Goal: Task Accomplishment & Management: Complete application form

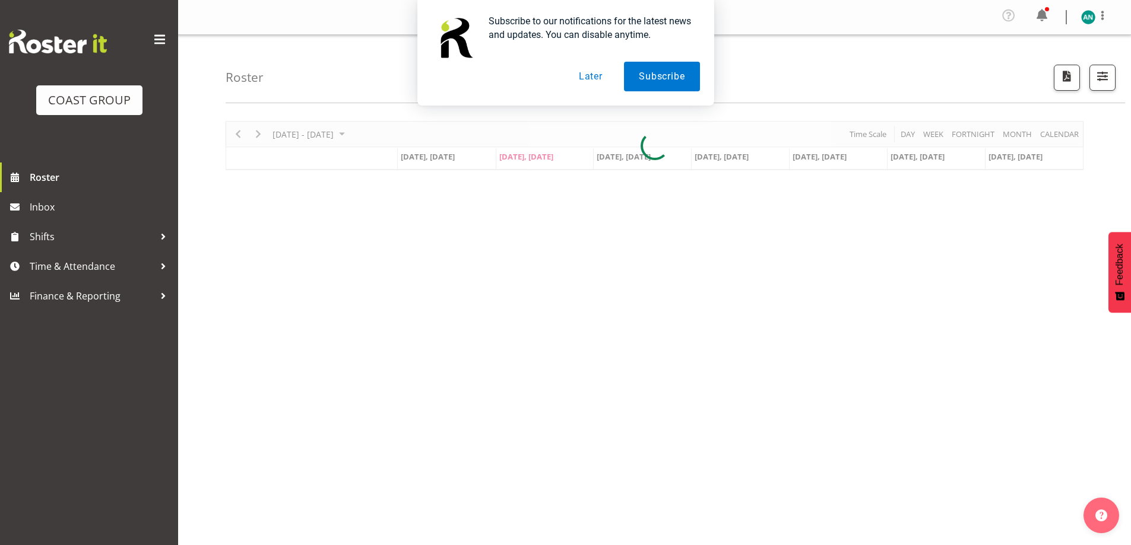
click at [586, 80] on button "Later" at bounding box center [590, 77] width 53 height 30
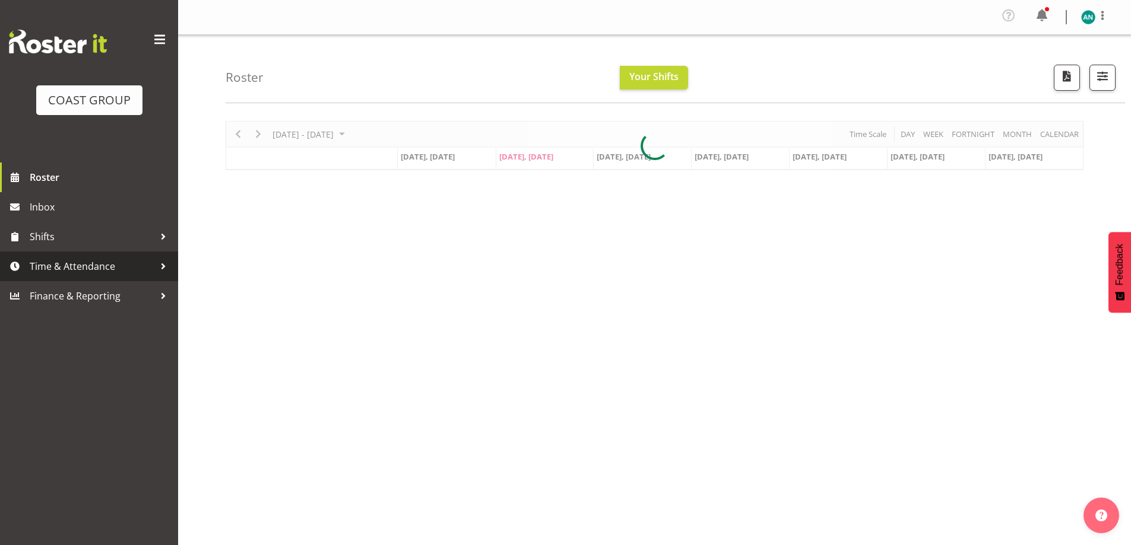
click at [74, 264] on span "Time & Attendance" at bounding box center [92, 267] width 125 height 18
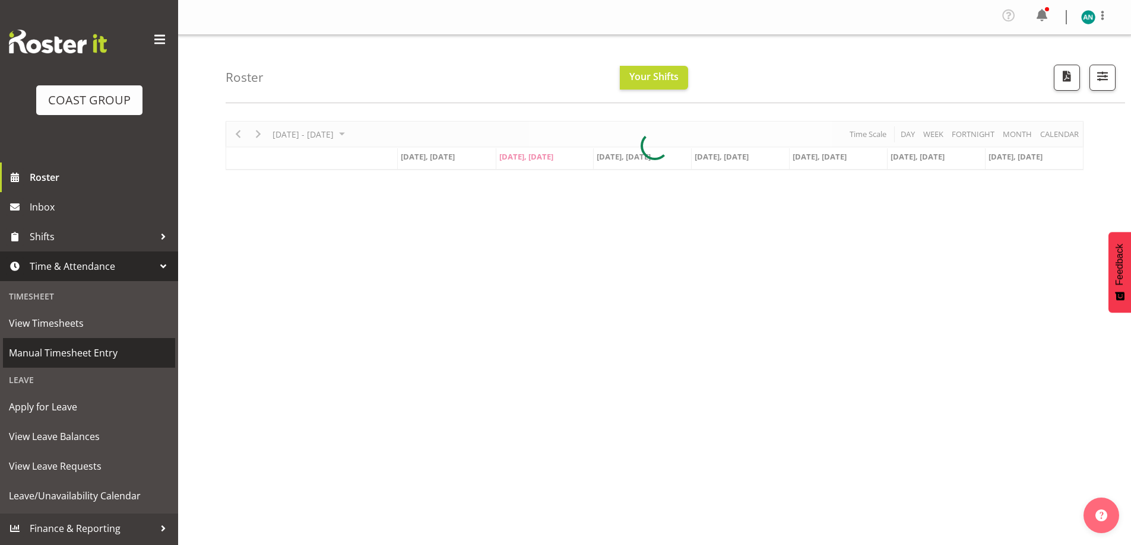
click at [78, 351] on span "Manual Timesheet Entry" at bounding box center [89, 353] width 160 height 18
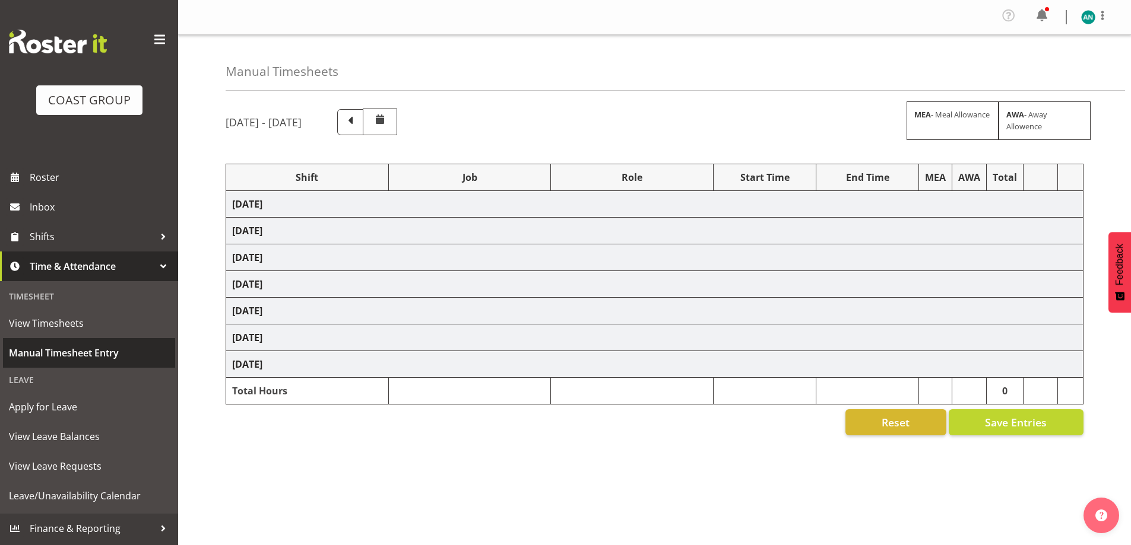
select select "47759"
select select "7032"
select select "47759"
select select "7032"
select select "47759"
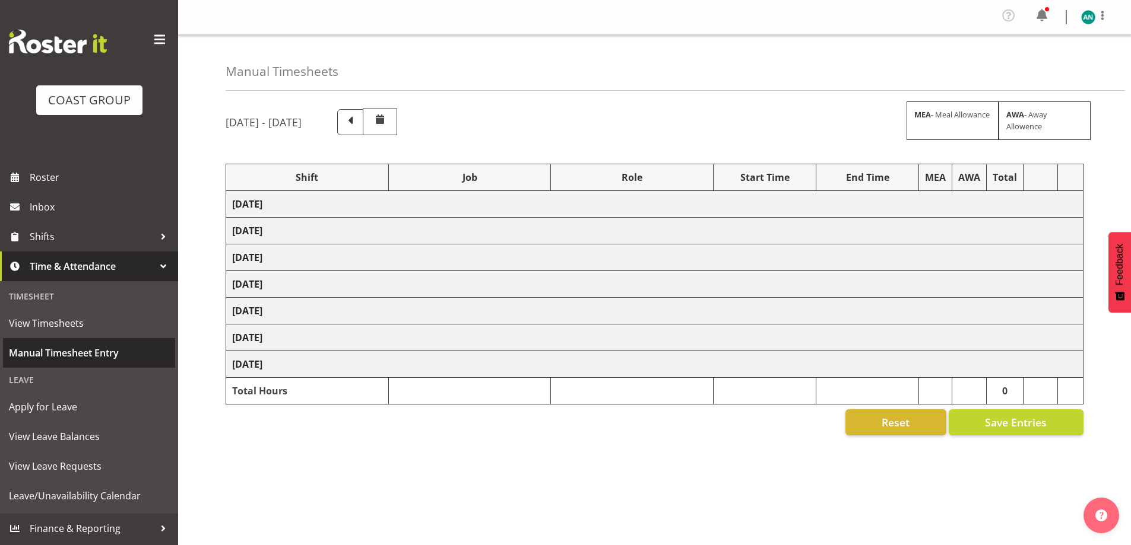
select select "7032"
select select "47759"
select select "7032"
select select "47759"
select select "7032"
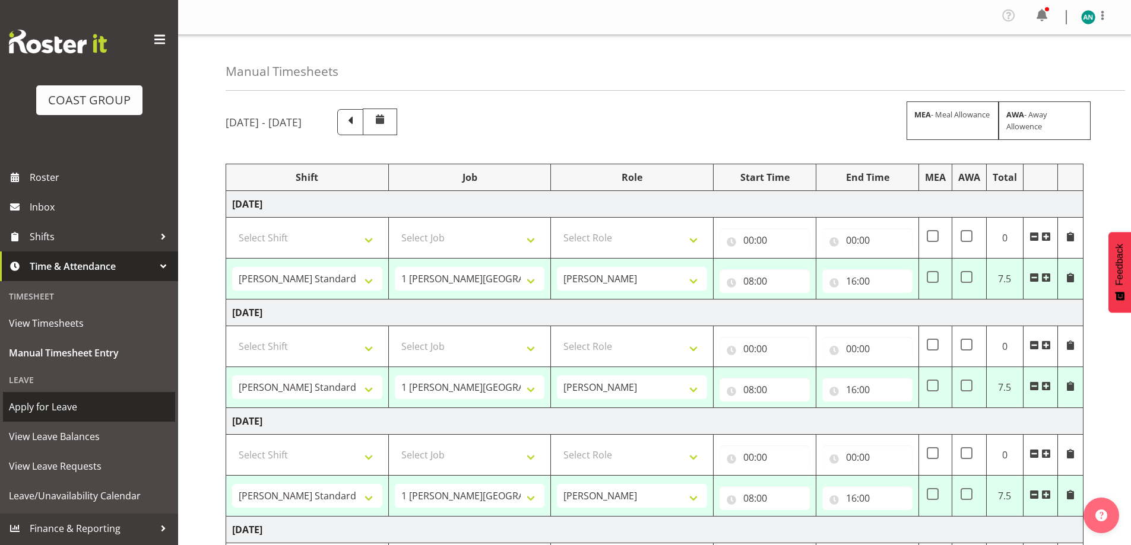
click at [64, 407] on span "Apply for Leave" at bounding box center [89, 407] width 160 height 18
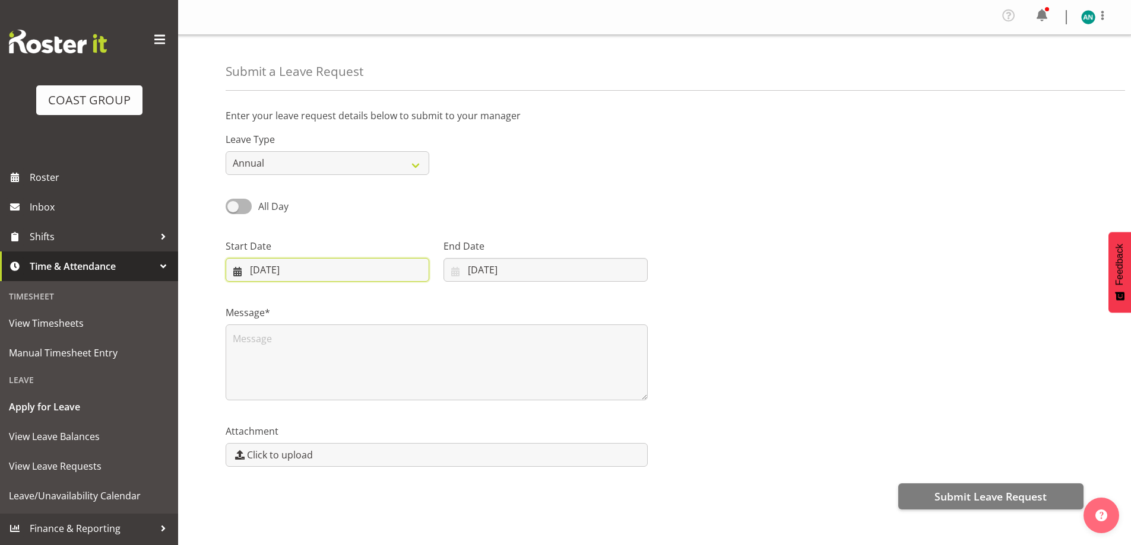
click at [328, 267] on input "02/09/2025" at bounding box center [328, 270] width 204 height 24
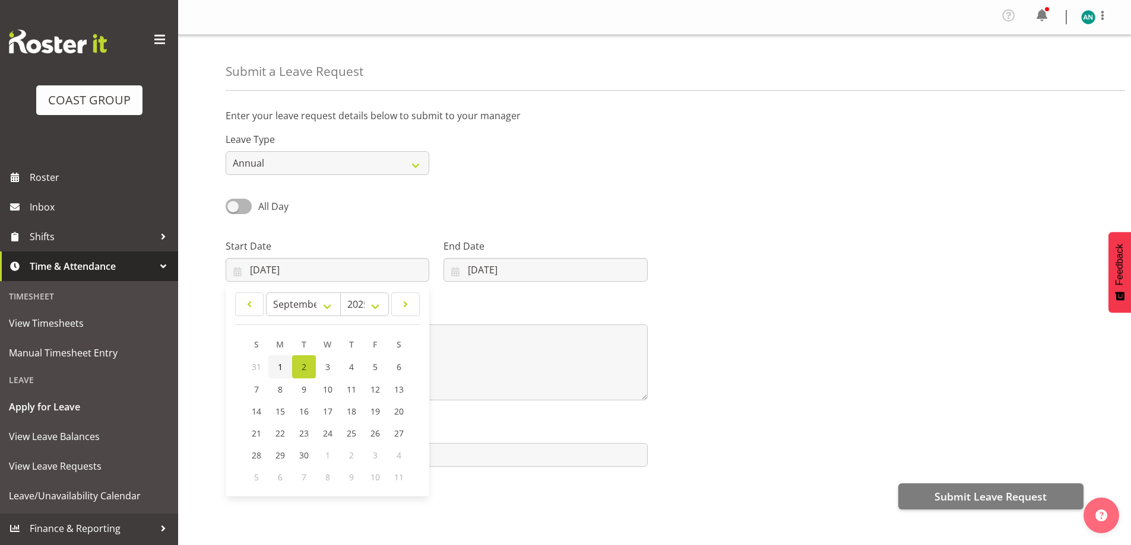
click at [275, 366] on link "1" at bounding box center [280, 367] width 24 height 23
type input "01/09/2025"
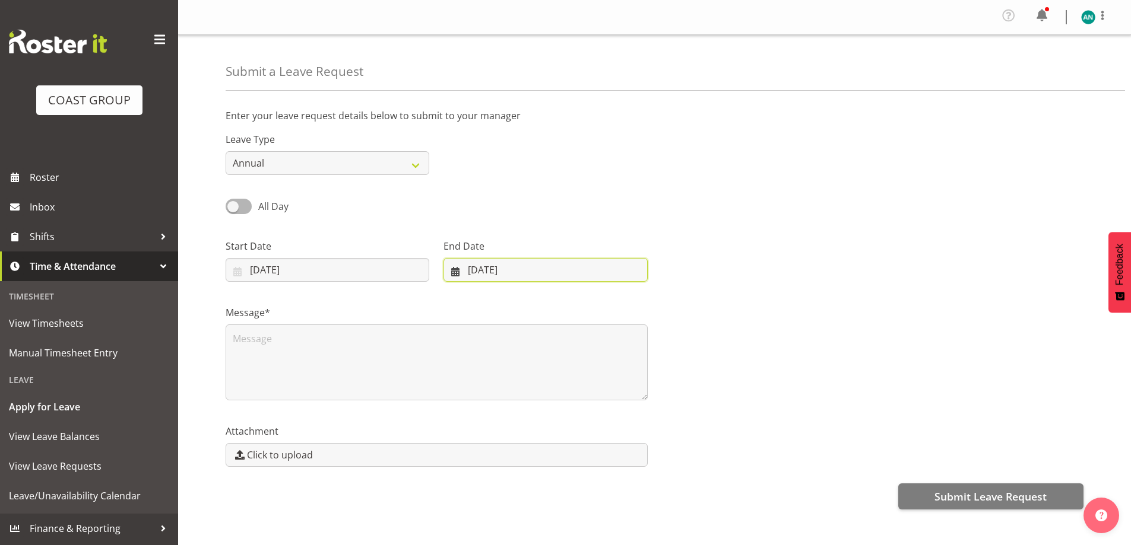
click at [481, 272] on input "02/09/2025" at bounding box center [545, 270] width 204 height 24
click at [489, 364] on span "1" at bounding box center [491, 366] width 5 height 11
type input "01/09/2025"
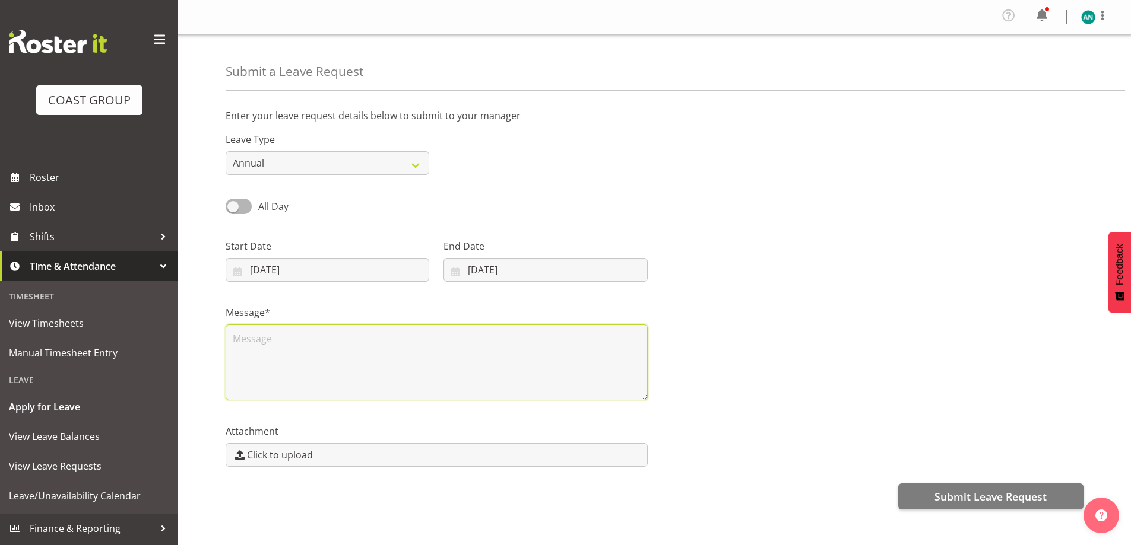
click at [398, 335] on textarea at bounding box center [437, 363] width 422 height 76
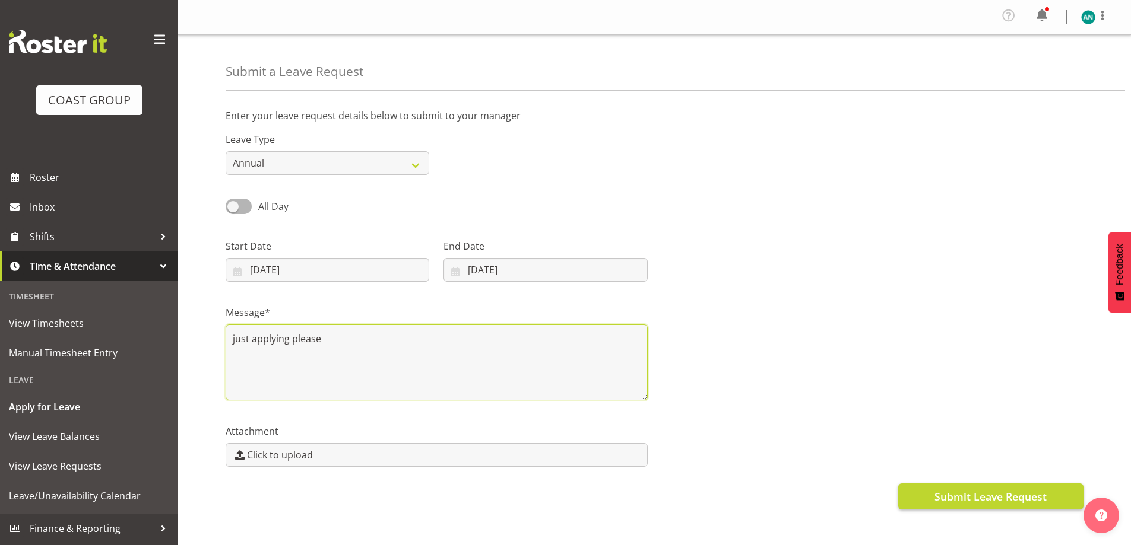
type textarea "just applying please"
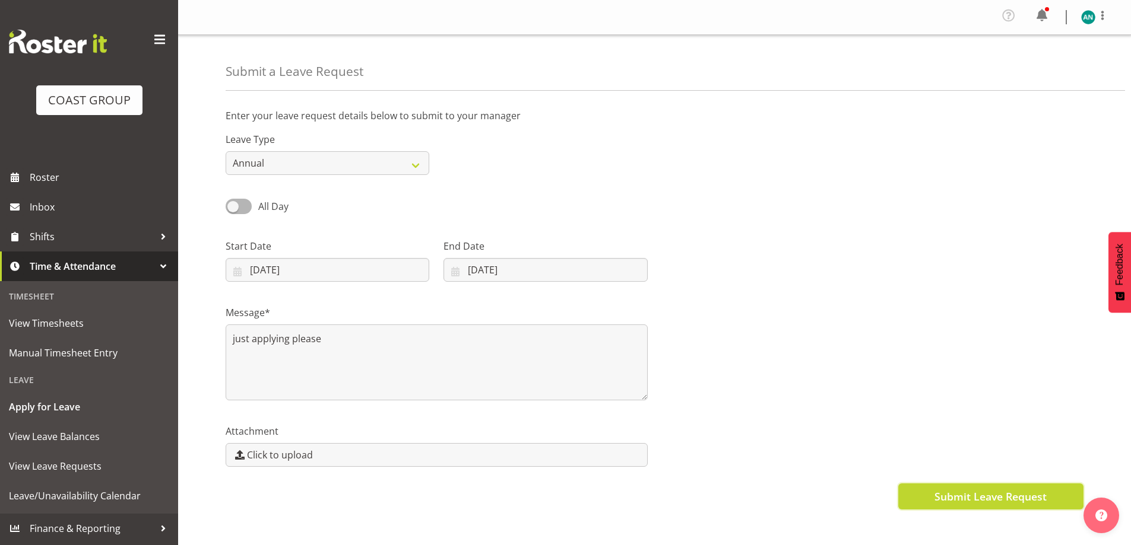
click at [1014, 508] on button "Submit Leave Request" at bounding box center [990, 497] width 185 height 26
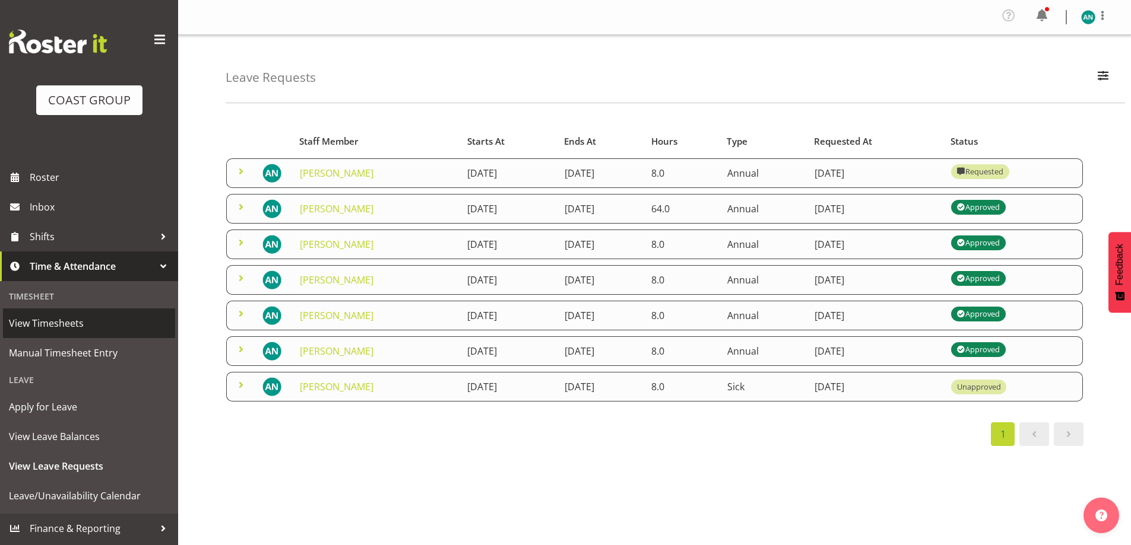
click at [46, 322] on span "View Timesheets" at bounding box center [89, 324] width 160 height 18
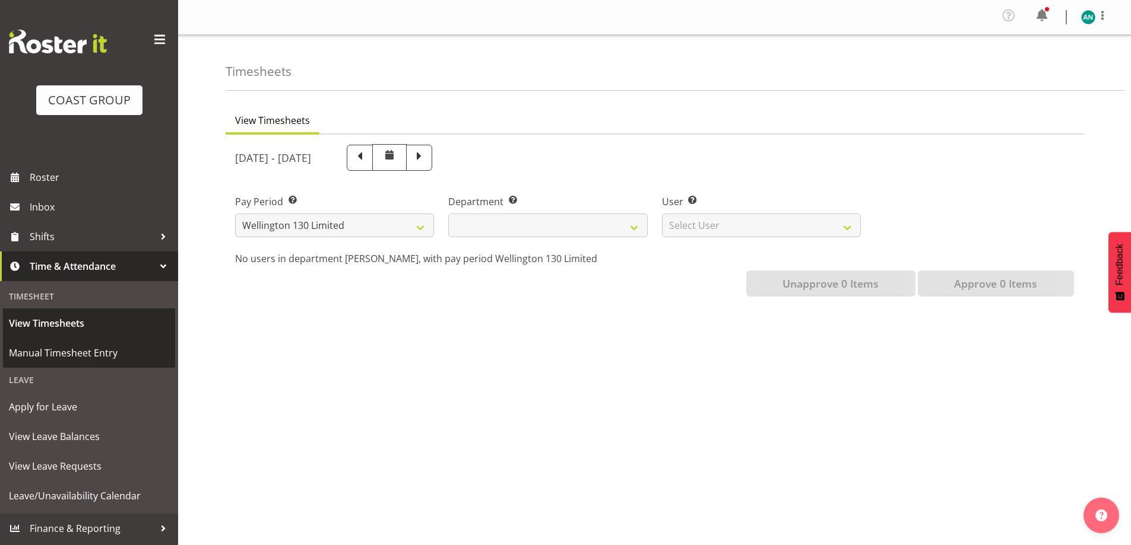
select select
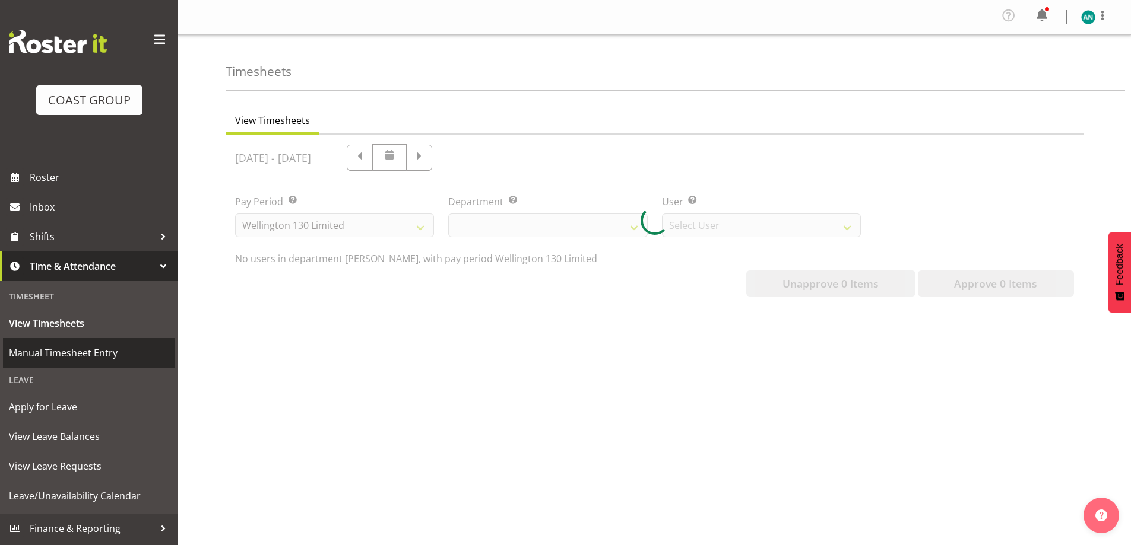
click at [60, 346] on span "Manual Timesheet Entry" at bounding box center [89, 353] width 160 height 18
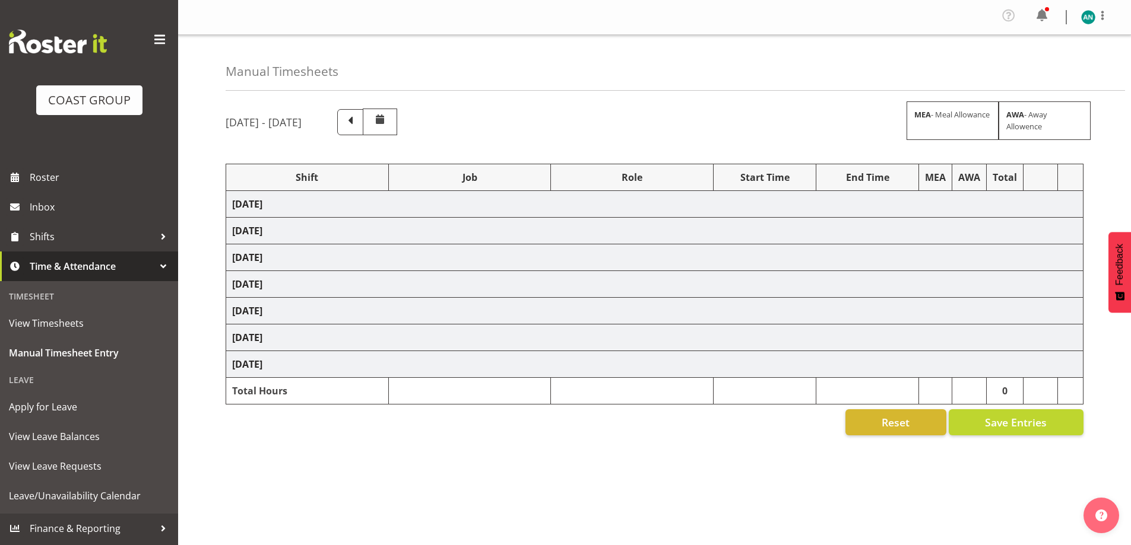
select select "47759"
select select "7032"
select select "8"
select select "47759"
select select "7032"
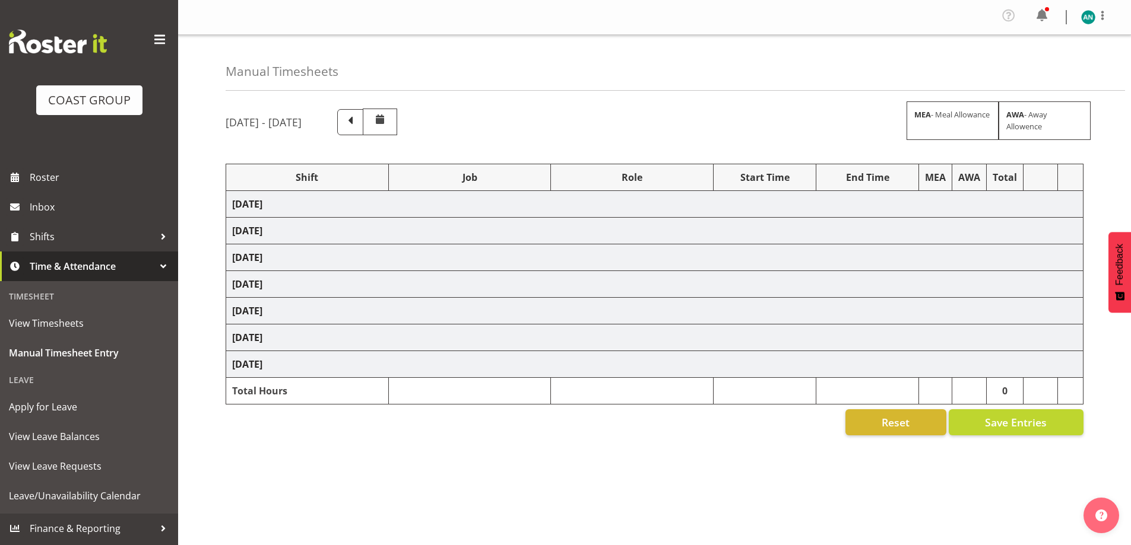
select select "47759"
select select "7032"
select select "47759"
select select "7032"
select select "47759"
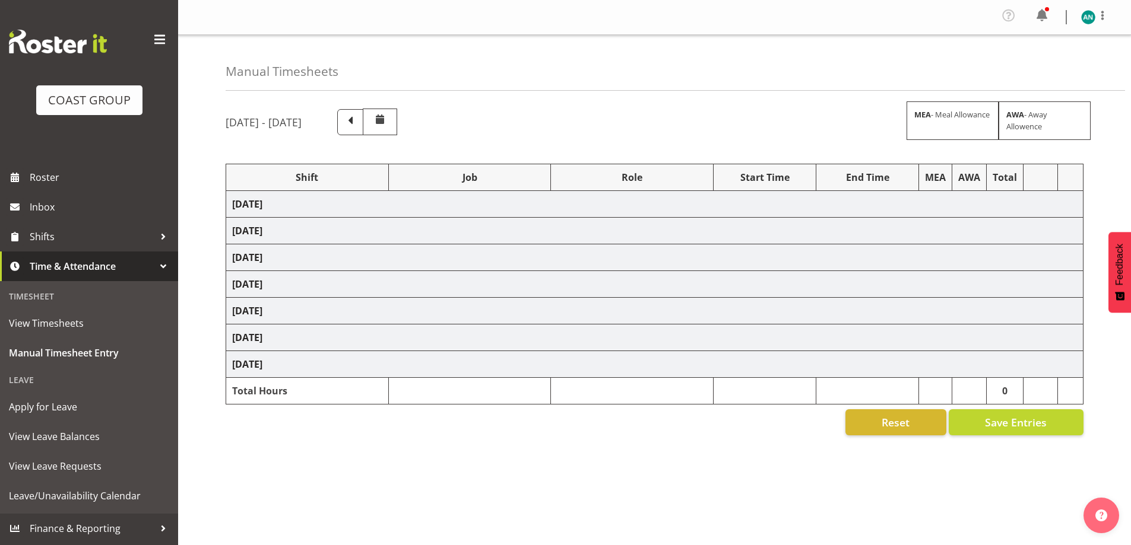
select select "7032"
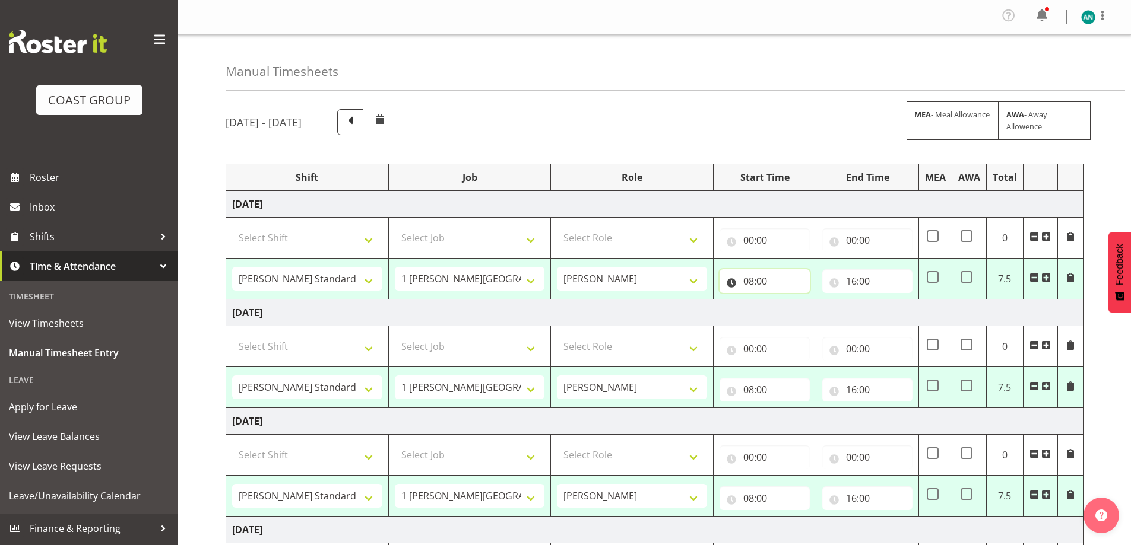
click at [775, 275] on input "08:00" at bounding box center [764, 281] width 90 height 24
click at [795, 312] on select "00 01 02 03 04 05 06 07 08 09 10 11 12 13 14 15 16 17 18 19 20 21 22 23" at bounding box center [800, 312] width 27 height 24
select select "7"
click at [787, 300] on select "00 01 02 03 04 05 06 07 08 09 10 11 12 13 14 15 16 17 18 19 20 21 22 23" at bounding box center [800, 312] width 27 height 24
type input "07:00"
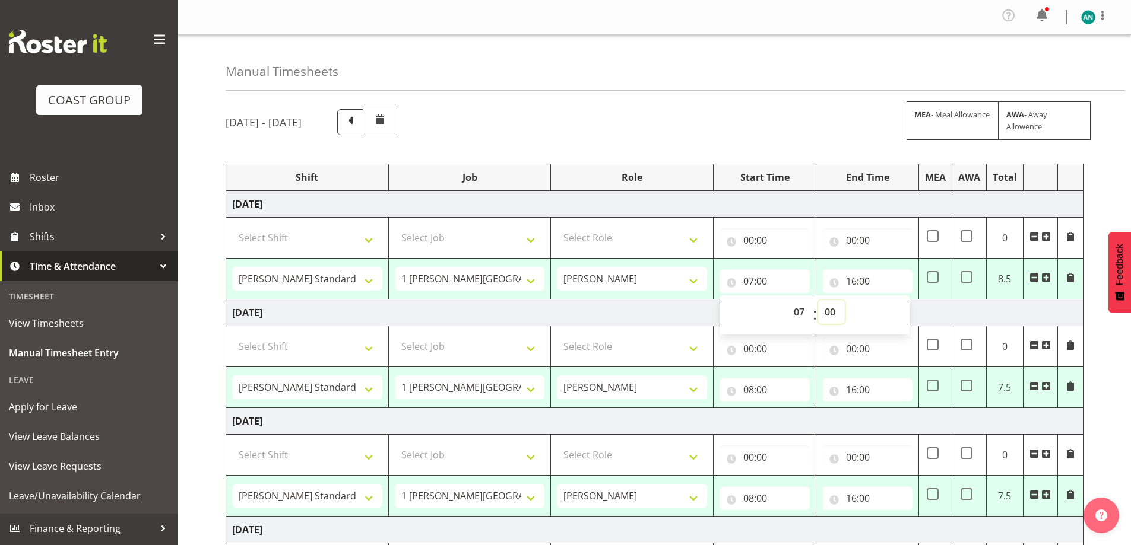
click at [823, 314] on select "00 01 02 03 04 05 06 07 08 09 10 11 12 13 14 15 16 17 18 19 20 21 22 23 24 25 2…" at bounding box center [831, 312] width 27 height 24
click at [795, 310] on select "00 01 02 03 04 05 06 07 08 09 10 11 12 13 14 15 16 17 18 19 20 21 22 23" at bounding box center [800, 312] width 27 height 24
click at [827, 315] on select "00 01 02 03 04 05 06 07 08 09 10 11 12 13 14 15 16 17 18 19 20 21 22 23 24 25 2…" at bounding box center [831, 312] width 27 height 24
select select "30"
click at [818, 300] on select "00 01 02 03 04 05 06 07 08 09 10 11 12 13 14 15 16 17 18 19 20 21 22 23 24 25 2…" at bounding box center [831, 312] width 27 height 24
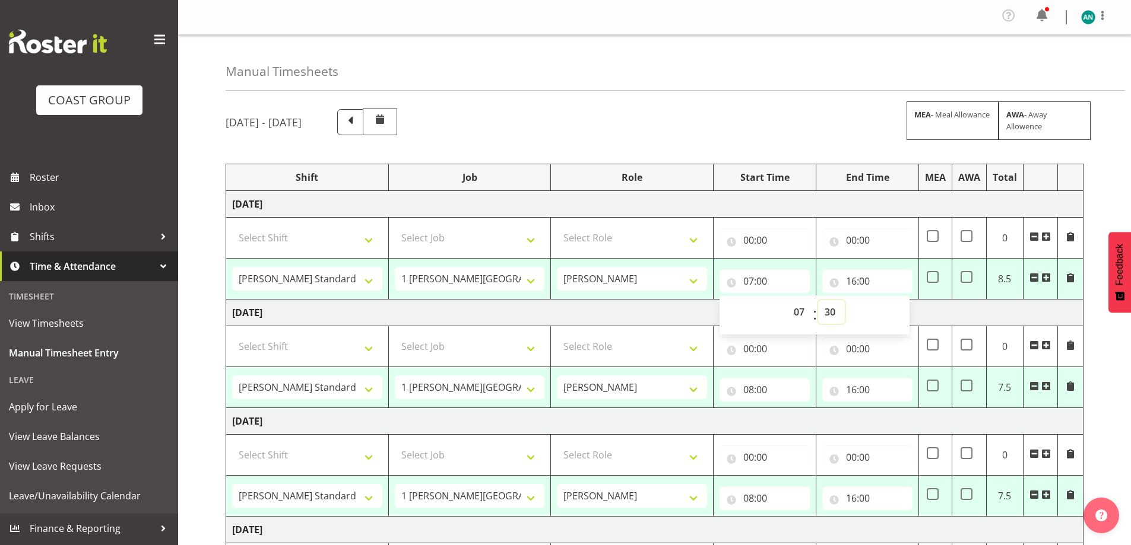
type input "07:30"
drag, startPoint x: 772, startPoint y: 396, endPoint x: 774, endPoint y: 402, distance: 6.2
click at [772, 396] on input "08:00" at bounding box center [764, 390] width 90 height 24
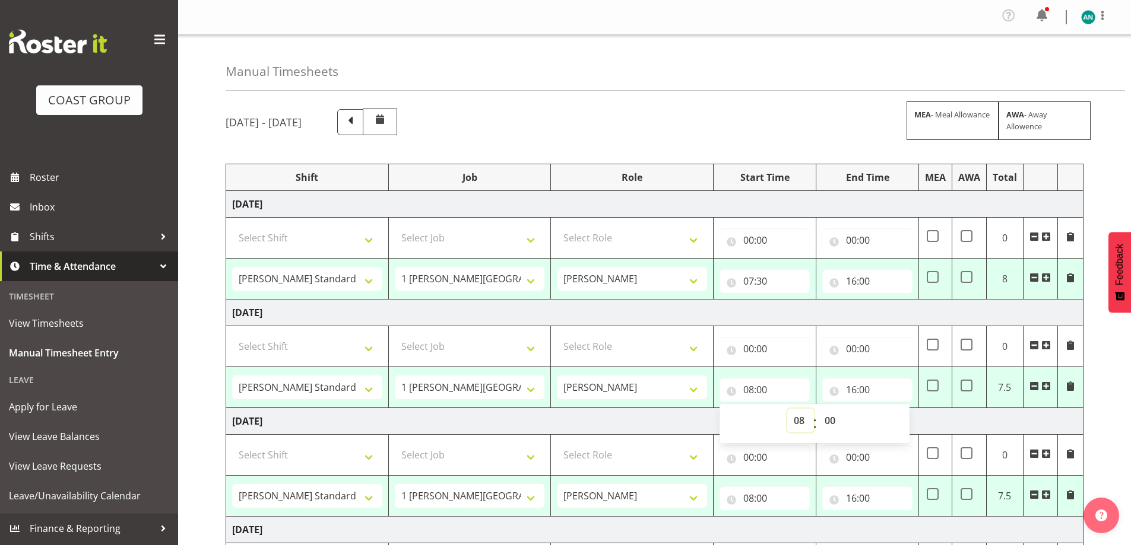
drag, startPoint x: 795, startPoint y: 419, endPoint x: 800, endPoint y: 410, distance: 10.4
click at [795, 419] on select "00 01 02 03 04 05 06 07 08 09 10 11 12 13 14 15 16 17 18 19 20 21 22 23" at bounding box center [800, 421] width 27 height 24
select select "7"
click at [787, 409] on select "00 01 02 03 04 05 06 07 08 09 10 11 12 13 14 15 16 17 18 19 20 21 22 23" at bounding box center [800, 421] width 27 height 24
type input "07:00"
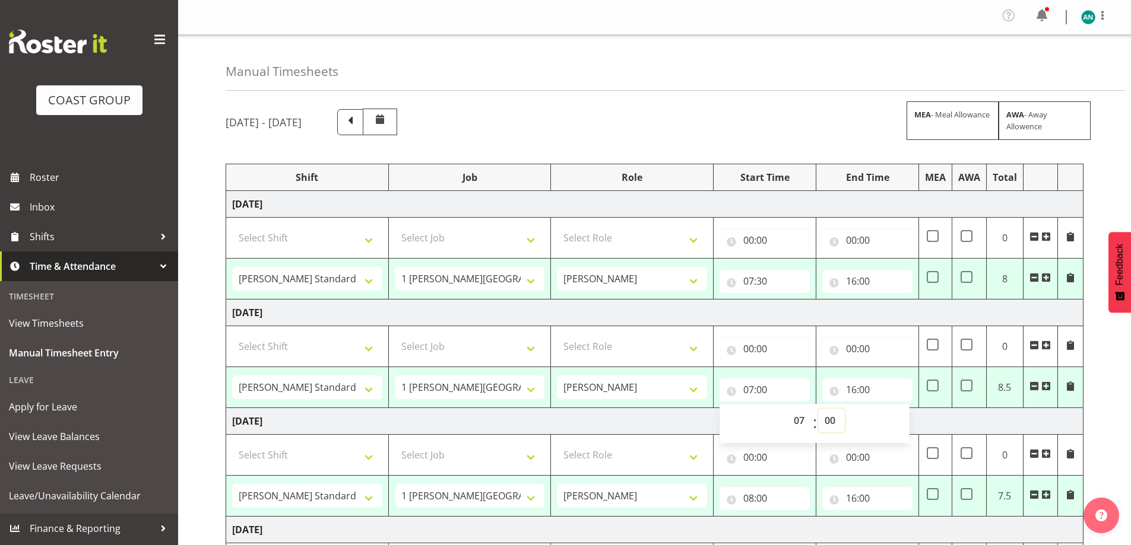
click at [827, 414] on select "00 01 02 03 04 05 06 07 08 09 10 11 12 13 14 15 16 17 18 19 20 21 22 23 24 25 2…" at bounding box center [831, 421] width 27 height 24
select select "30"
click at [818, 409] on select "00 01 02 03 04 05 06 07 08 09 10 11 12 13 14 15 16 17 18 19 20 21 22 23 24 25 2…" at bounding box center [831, 421] width 27 height 24
type input "07:30"
click at [776, 493] on input "08:00" at bounding box center [764, 499] width 90 height 24
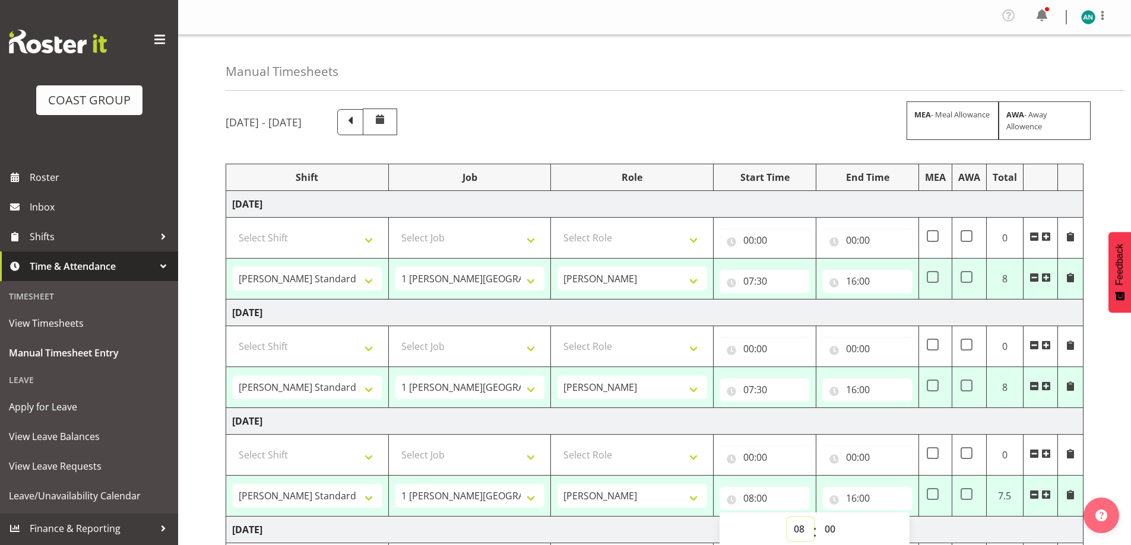
drag, startPoint x: 795, startPoint y: 532, endPoint x: 797, endPoint y: 525, distance: 7.2
click at [795, 532] on select "00 01 02 03 04 05 06 07 08 09 10 11 12 13 14 15 16 17 18 19 20 21 22 23" at bounding box center [800, 530] width 27 height 24
select select "7"
click at [787, 518] on select "00 01 02 03 04 05 06 07 08 09 10 11 12 13 14 15 16 17 18 19 20 21 22 23" at bounding box center [800, 530] width 27 height 24
type input "07:00"
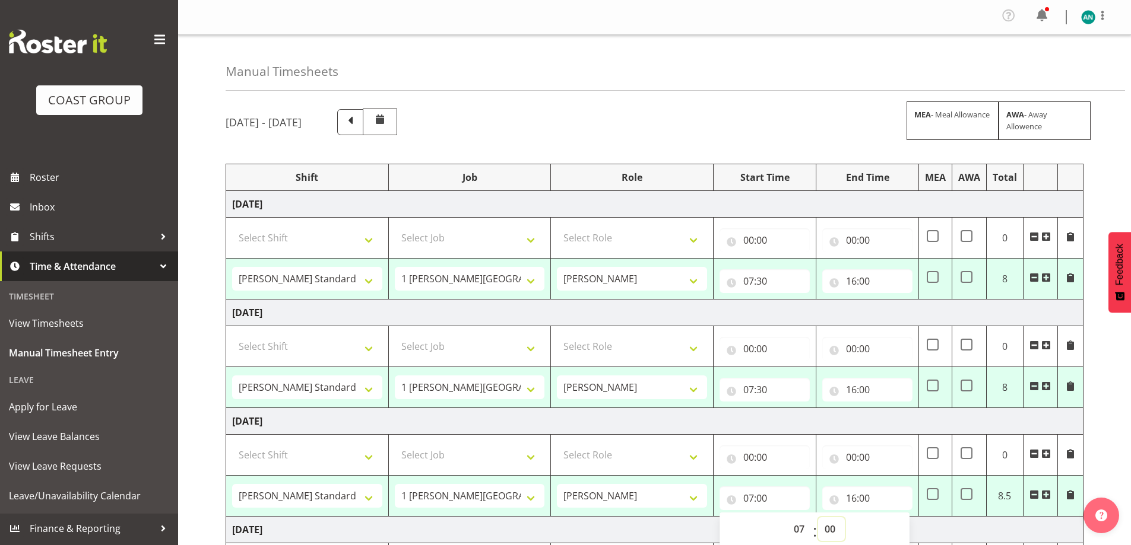
click at [831, 528] on select "00 01 02 03 04 05 06 07 08 09 10 11 12 13 14 15 16 17 18 19 20 21 22 23 24 25 2…" at bounding box center [831, 530] width 27 height 24
select select "7"
click at [818, 518] on select "00 01 02 03 04 05 06 07 08 09 10 11 12 13 14 15 16 17 18 19 20 21 22 23 24 25 2…" at bounding box center [831, 530] width 27 height 24
type input "07:07"
drag, startPoint x: 832, startPoint y: 531, endPoint x: 826, endPoint y: 522, distance: 10.2
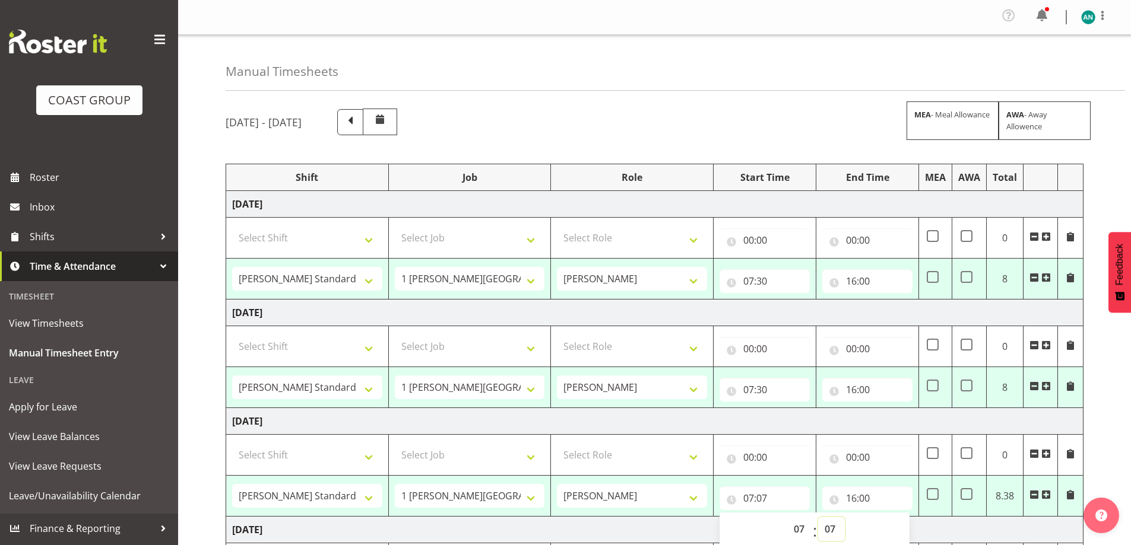
click at [832, 531] on select "00 01 02 03 04 05 06 07 08 09 10 11 12 13 14 15 16 17 18 19 20 21 22 23 24 25 2…" at bounding box center [831, 530] width 27 height 24
select select "30"
click at [818, 518] on select "00 01 02 03 04 05 06 07 08 09 10 11 12 13 14 15 16 17 18 19 20 21 22 23 24 25 2…" at bounding box center [831, 530] width 27 height 24
type input "07:30"
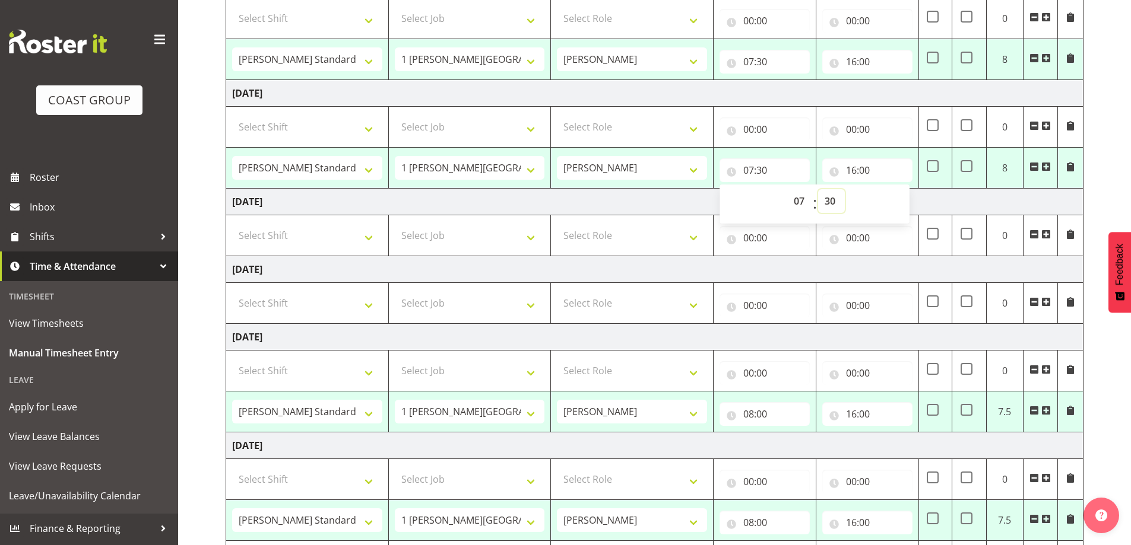
scroll to position [356, 0]
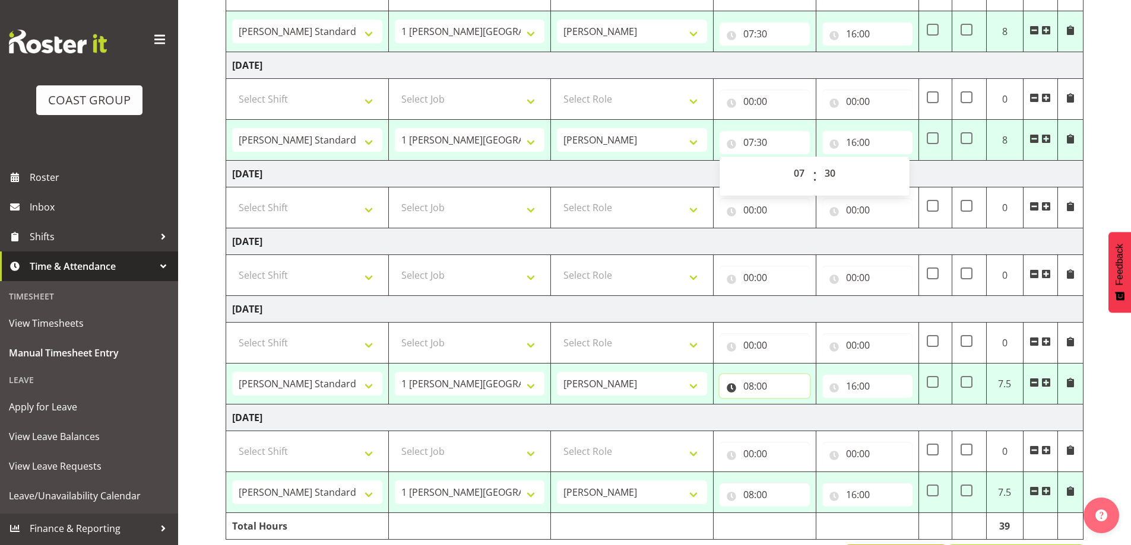
click at [784, 385] on input "08:00" at bounding box center [764, 387] width 90 height 24
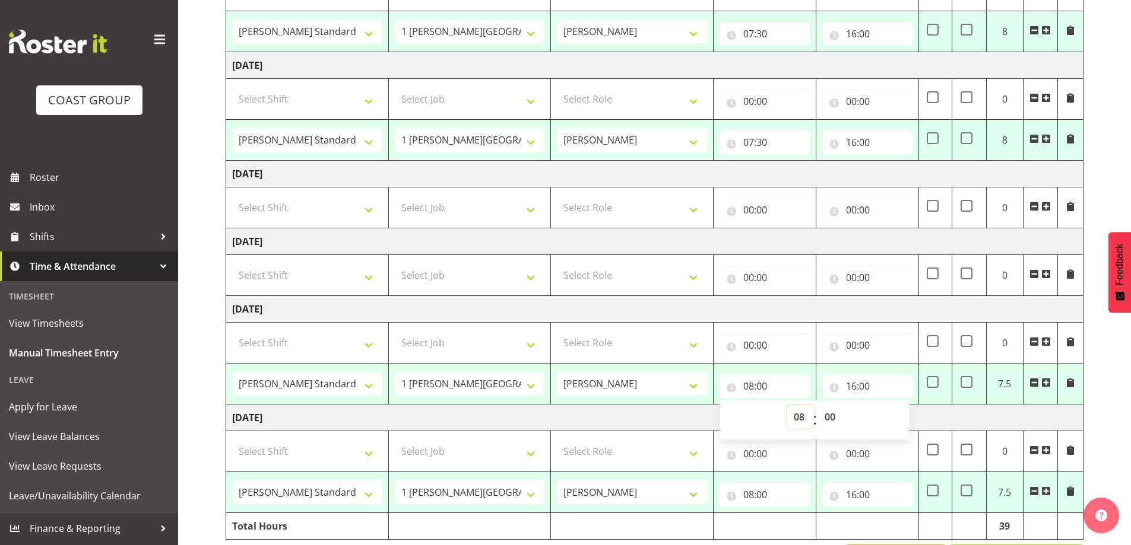
click at [801, 426] on select "00 01 02 03 04 05 06 07 08 09 10 11 12 13 14 15 16 17 18 19 20 21 22 23" at bounding box center [800, 417] width 27 height 24
select select "7"
click at [787, 405] on select "00 01 02 03 04 05 06 07 08 09 10 11 12 13 14 15 16 17 18 19 20 21 22 23" at bounding box center [800, 417] width 27 height 24
type input "07:00"
click at [827, 413] on select "00 01 02 03 04 05 06 07 08 09 10 11 12 13 14 15 16 17 18 19 20 21 22 23 24 25 2…" at bounding box center [831, 417] width 27 height 24
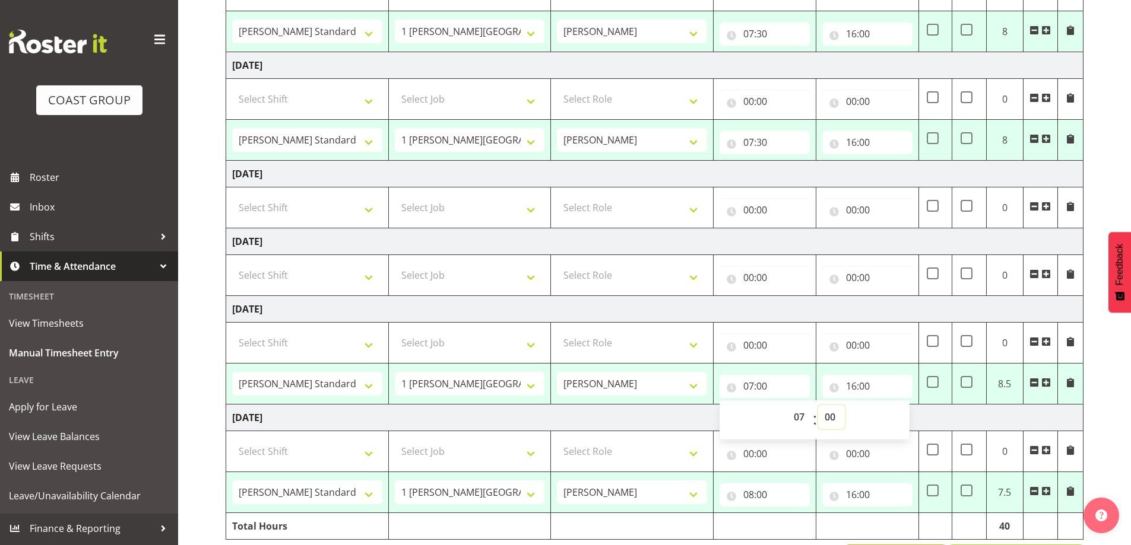
select select "30"
click at [818, 405] on select "00 01 02 03 04 05 06 07 08 09 10 11 12 13 14 15 16 17 18 19 20 21 22 23 24 25 2…" at bounding box center [831, 417] width 27 height 24
type input "07:30"
click at [775, 494] on input "08:00" at bounding box center [764, 495] width 90 height 24
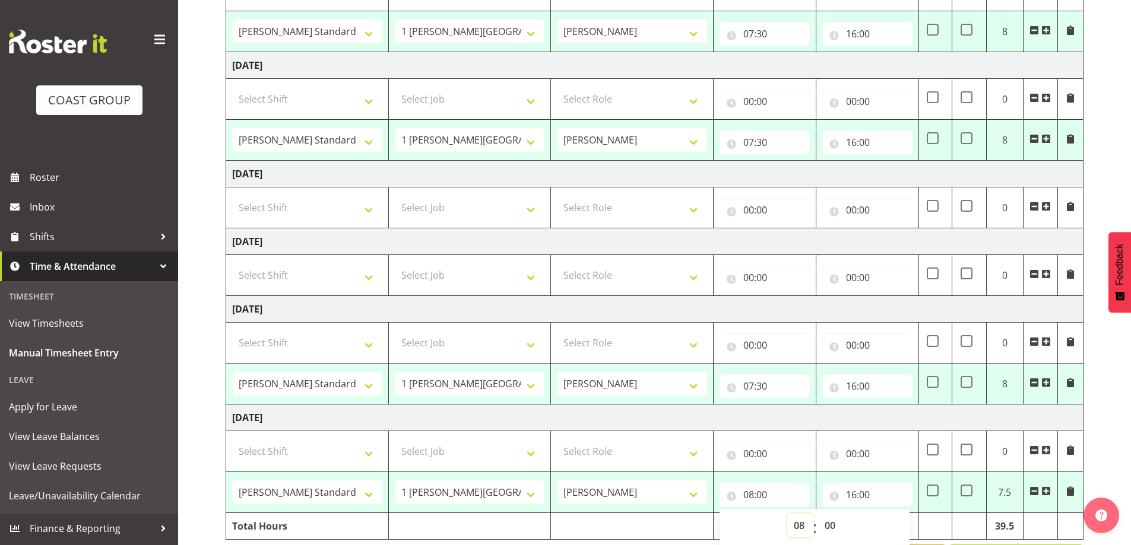
drag, startPoint x: 801, startPoint y: 531, endPoint x: 799, endPoint y: 516, distance: 14.4
click at [801, 529] on select "00 01 02 03 04 05 06 07 08 09 10 11 12 13 14 15 16 17 18 19 20 21 22 23" at bounding box center [800, 526] width 27 height 24
select select "7"
click at [787, 514] on select "00 01 02 03 04 05 06 07 08 09 10 11 12 13 14 15 16 17 18 19 20 21 22 23" at bounding box center [800, 526] width 27 height 24
type input "07:00"
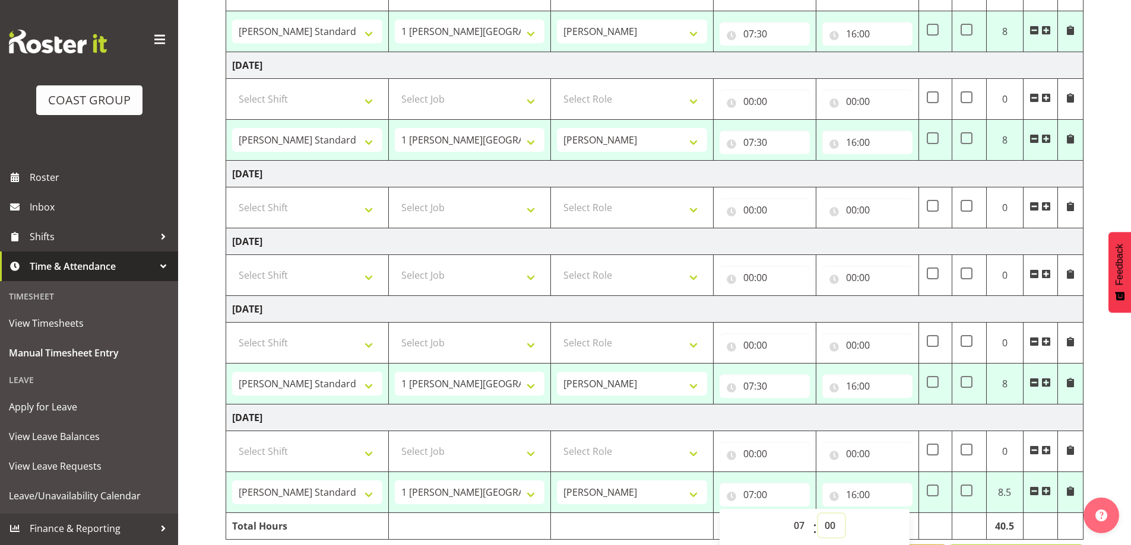
click at [833, 532] on select "00 01 02 03 04 05 06 07 08 09 10 11 12 13 14 15 16 17 18 19 20 21 22 23 24 25 2…" at bounding box center [831, 526] width 27 height 24
select select "30"
click at [818, 514] on select "00 01 02 03 04 05 06 07 08 09 10 11 12 13 14 15 16 17 18 19 20 21 22 23 24 25 2…" at bounding box center [831, 526] width 27 height 24
type input "07:30"
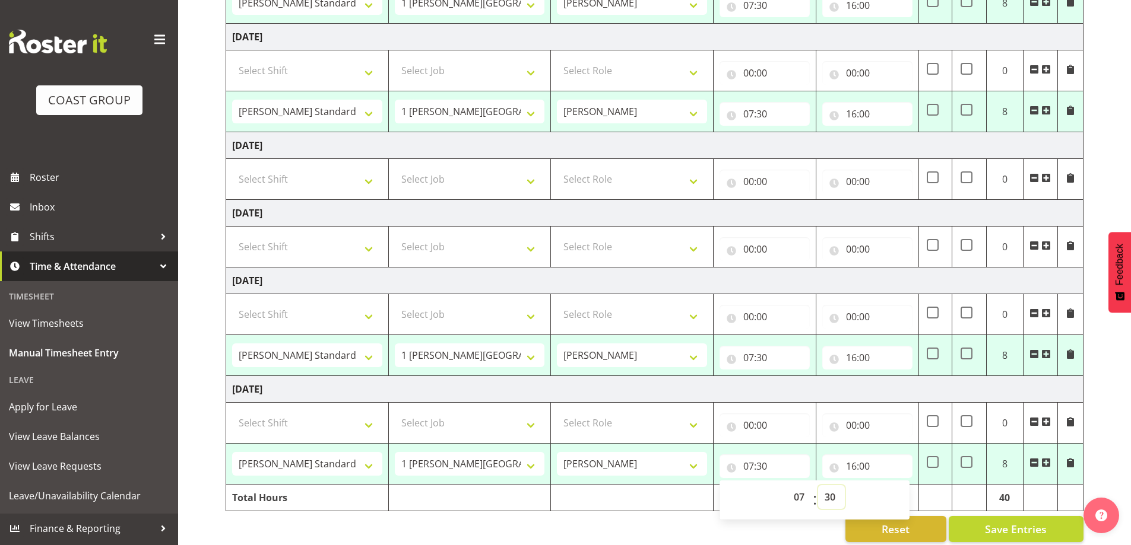
scroll to position [399, 0]
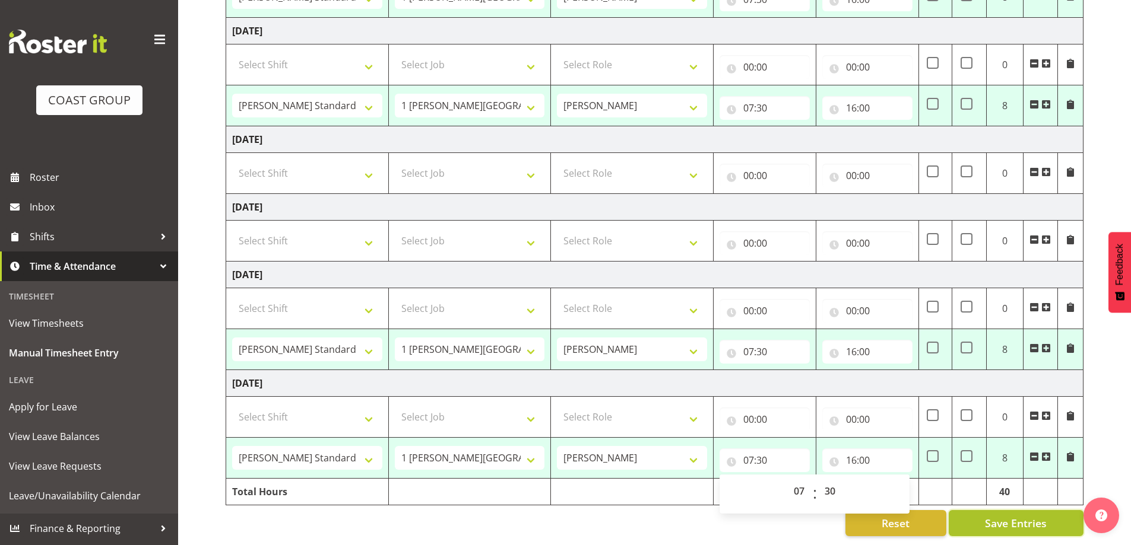
click at [981, 512] on button "Save Entries" at bounding box center [1016, 523] width 135 height 26
select select "47759"
select select "7032"
type input "07:30"
type input "16:00"
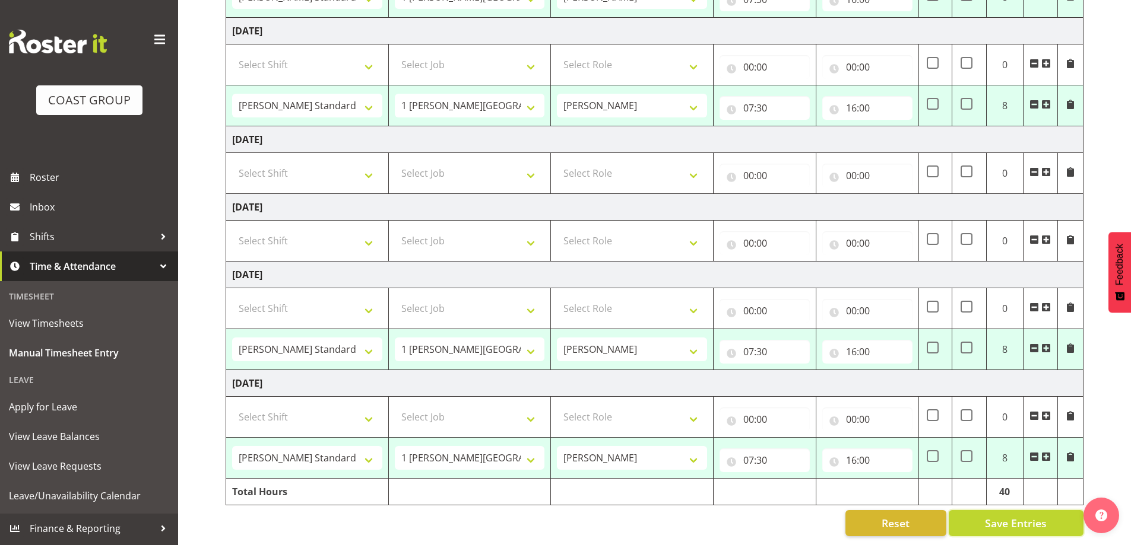
select select "47759"
select select "7032"
type input "07:30"
type input "16:00"
select select "47759"
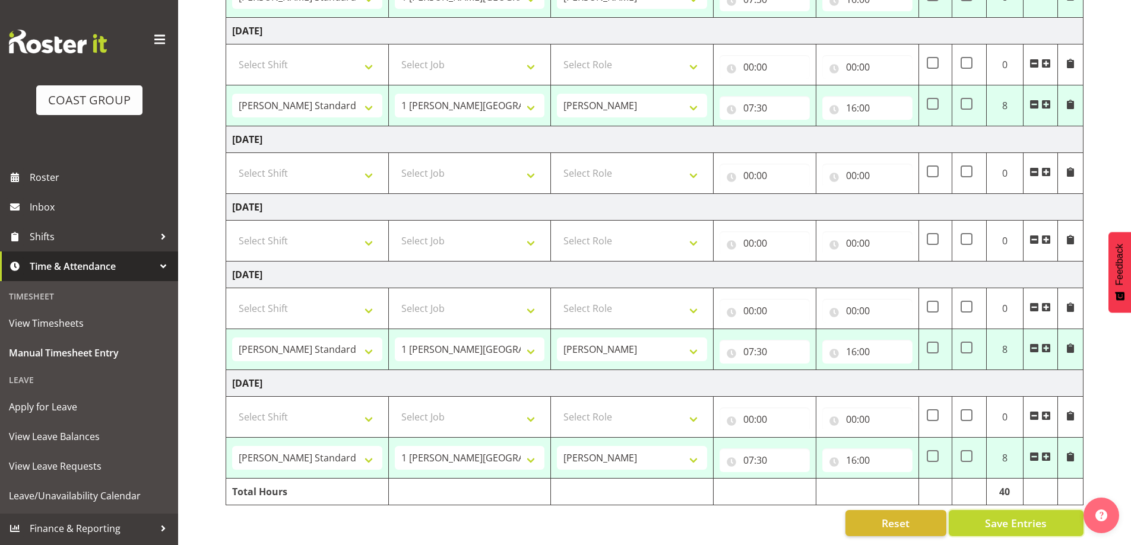
select select "7032"
type input "07:30"
type input "16:00"
select select "47759"
select select "7032"
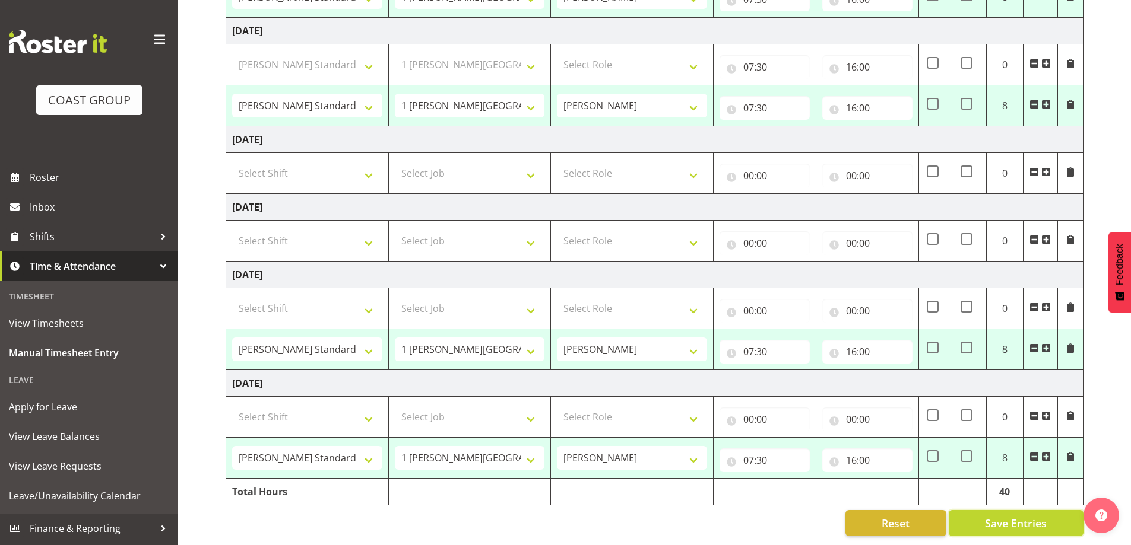
type input "07:30"
type input "16:00"
select select "47759"
select select "7032"
type input "07:30"
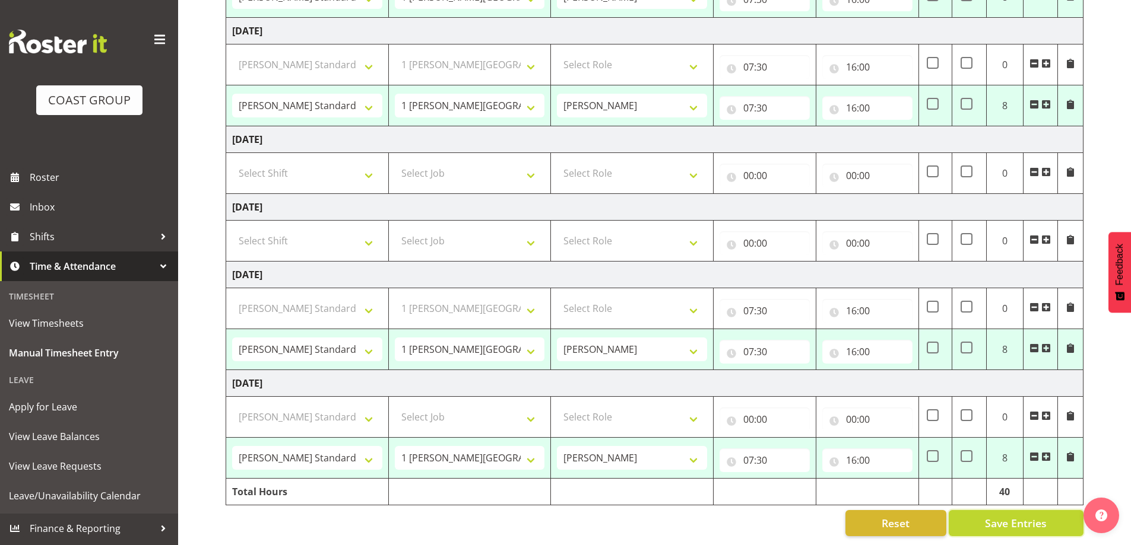
type input "16:00"
select select "47759"
select select "7032"
select select "47759"
select select "7032"
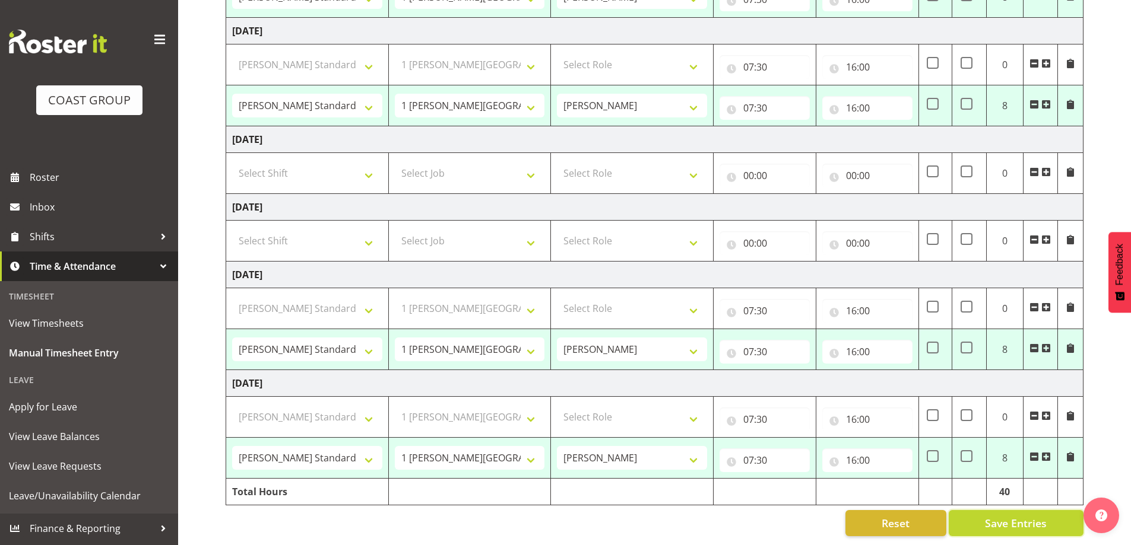
select select "47759"
select select "7032"
select select "47759"
select select "7032"
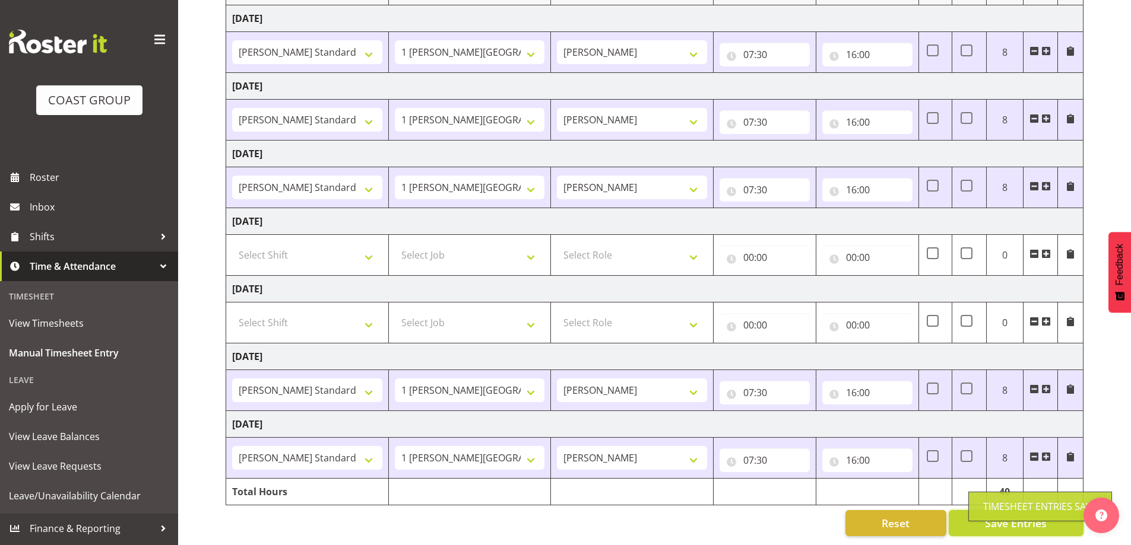
scroll to position [195, 0]
click at [987, 516] on span "Save Entries" at bounding box center [1016, 523] width 62 height 15
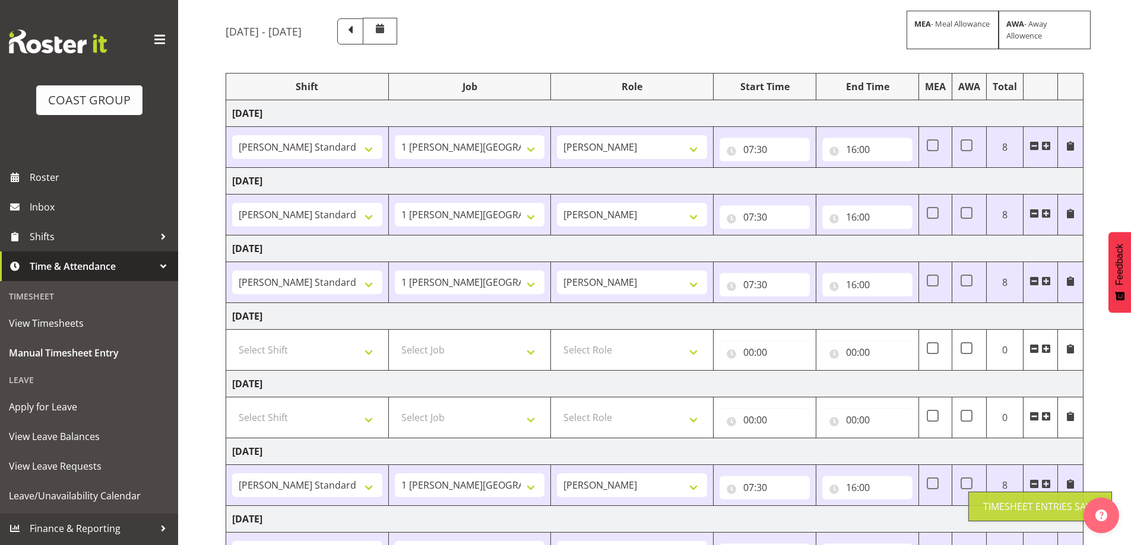
scroll to position [0, 0]
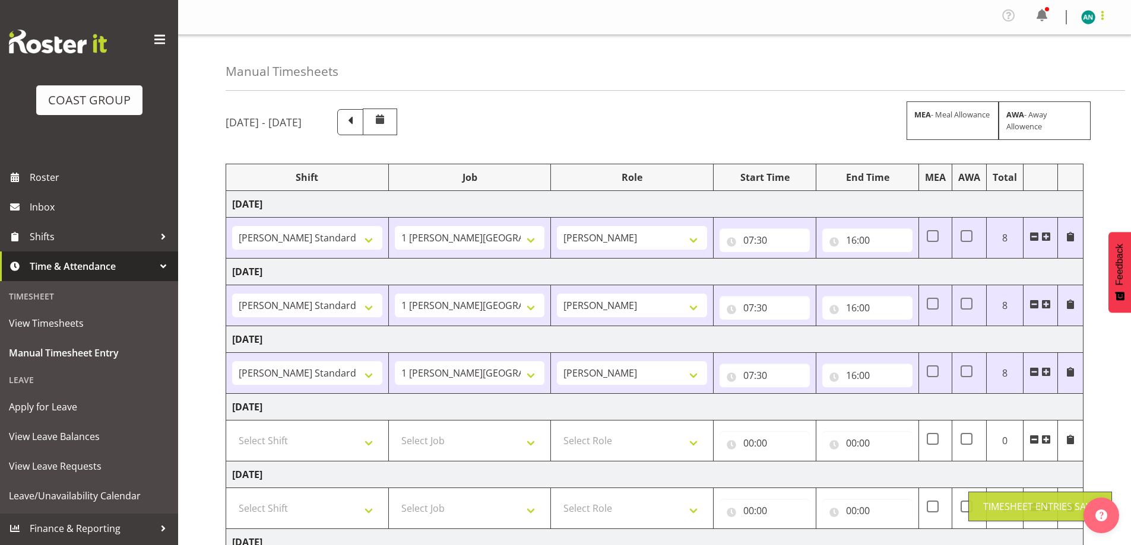
click at [1102, 11] on span at bounding box center [1102, 15] width 14 height 14
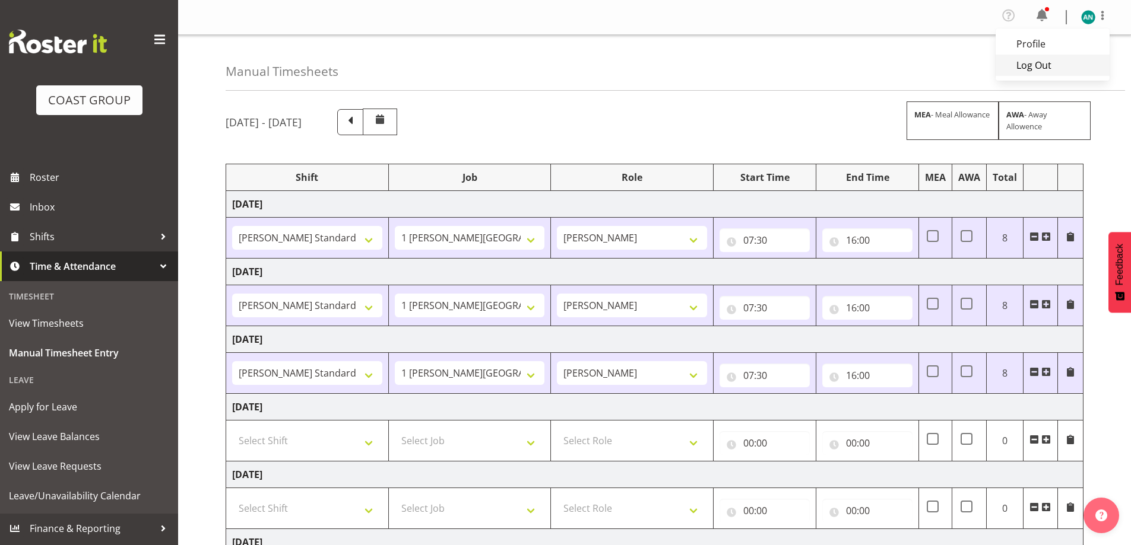
click at [1093, 67] on link "Log Out" at bounding box center [1052, 65] width 114 height 21
